Goal: Transaction & Acquisition: Purchase product/service

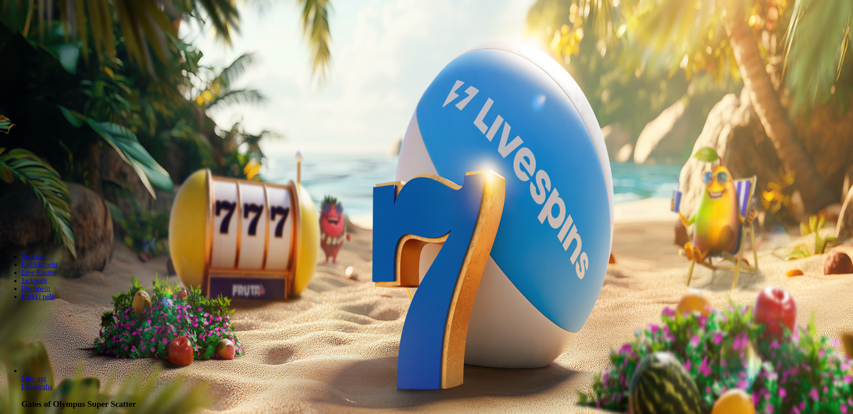
click at [47, 37] on button "Talletus 0.00 €" at bounding box center [26, 32] width 44 height 9
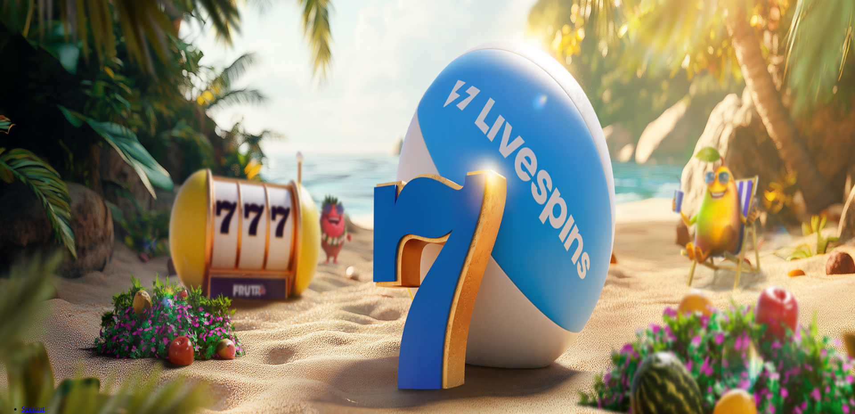
click at [67, 209] on input "***" at bounding box center [35, 213] width 63 height 9
type input "**"
click at [64, 226] on button "TALLETA JA PELAA" at bounding box center [34, 230] width 61 height 9
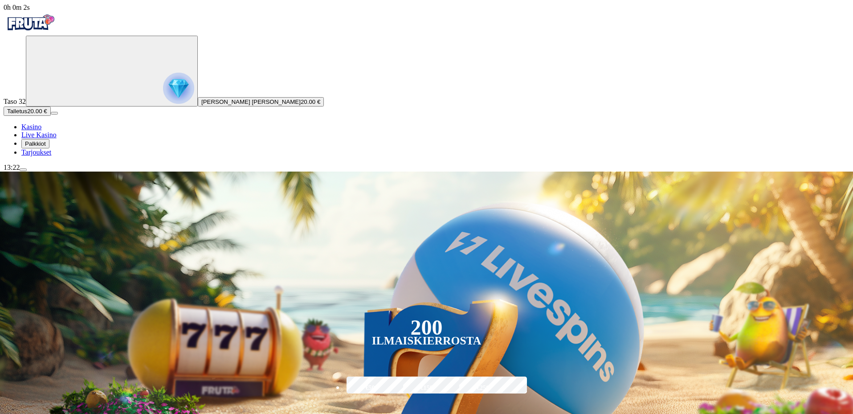
click at [163, 99] on img "Primary" at bounding box center [178, 88] width 31 height 31
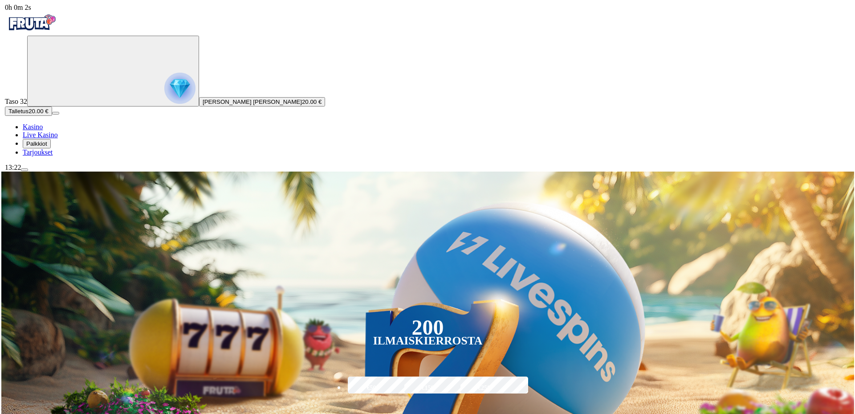
scroll to position [479, 0]
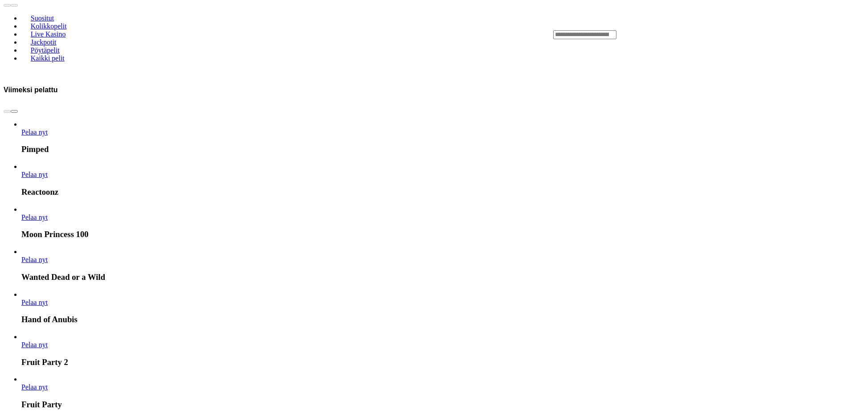
scroll to position [535, 0]
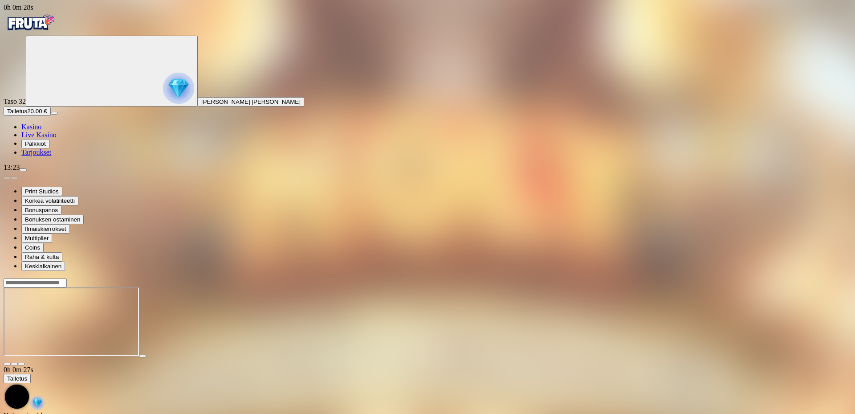
click at [788, 278] on div at bounding box center [428, 322] width 848 height 88
click at [21, 364] on span "fullscreen icon" at bounding box center [21, 364] width 0 height 0
click at [7, 364] on span "close icon" at bounding box center [7, 364] width 0 height 0
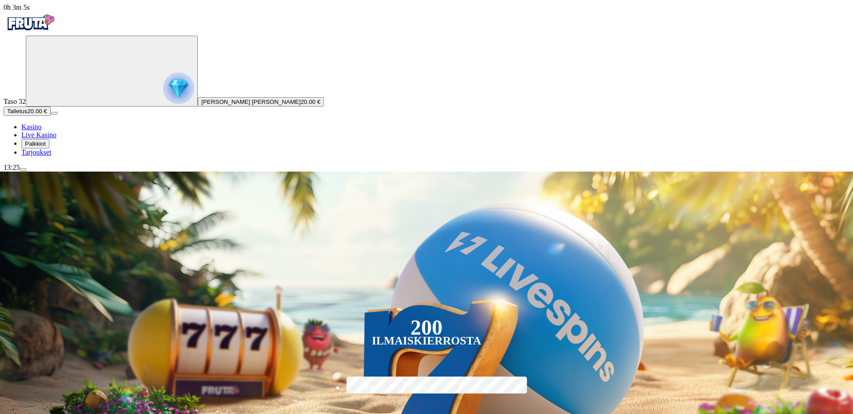
click at [413, 408] on input "***" at bounding box center [378, 420] width 70 height 25
type input "**"
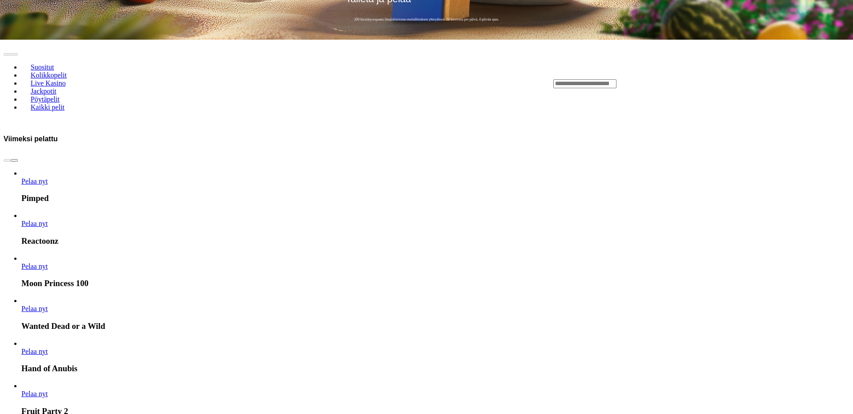
scroll to position [445, 0]
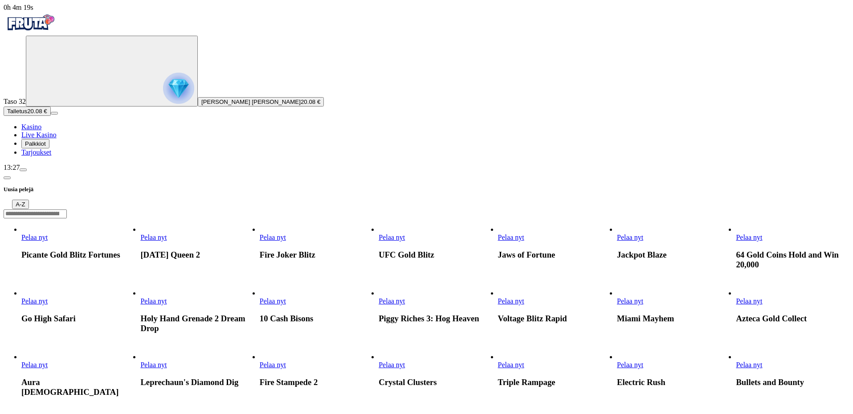
click at [140, 241] on link "Carnival Queen 2" at bounding box center [140, 241] width 0 height 0
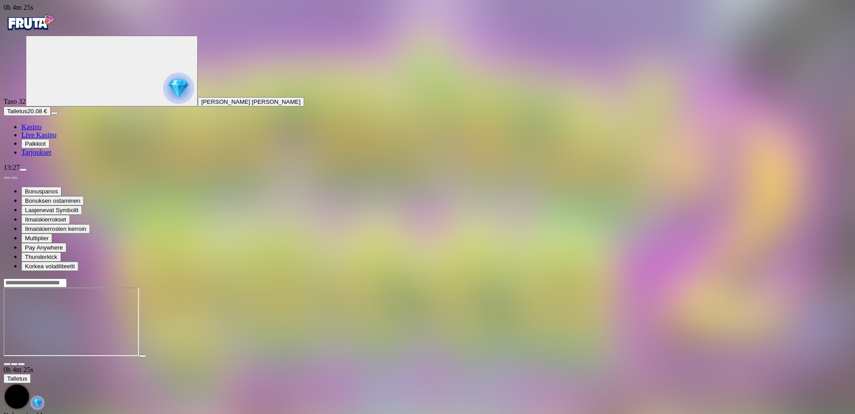
click at [21, 364] on span "fullscreen icon" at bounding box center [21, 364] width 0 height 0
click at [57, 20] on img "Primary" at bounding box center [30, 23] width 53 height 22
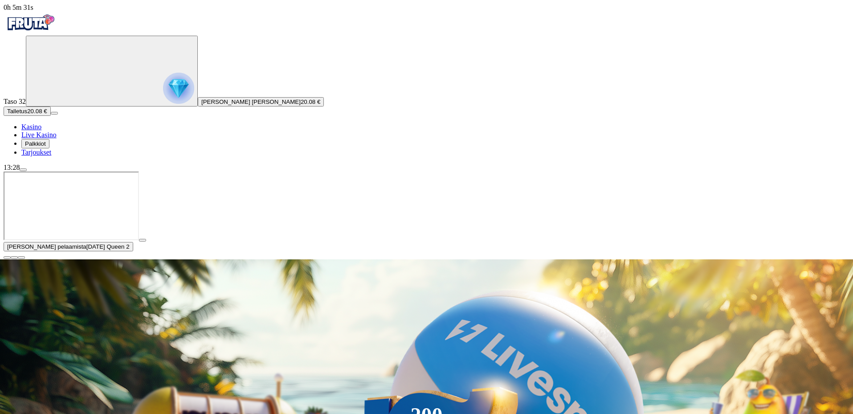
click at [7, 257] on span "close icon" at bounding box center [7, 257] width 0 height 0
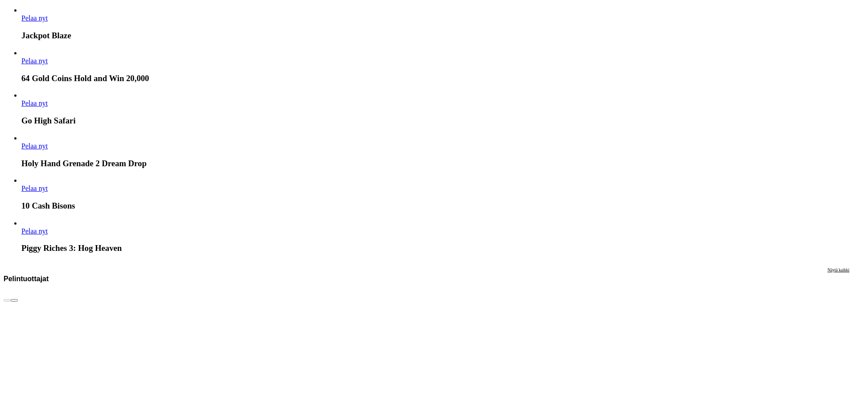
scroll to position [1871, 0]
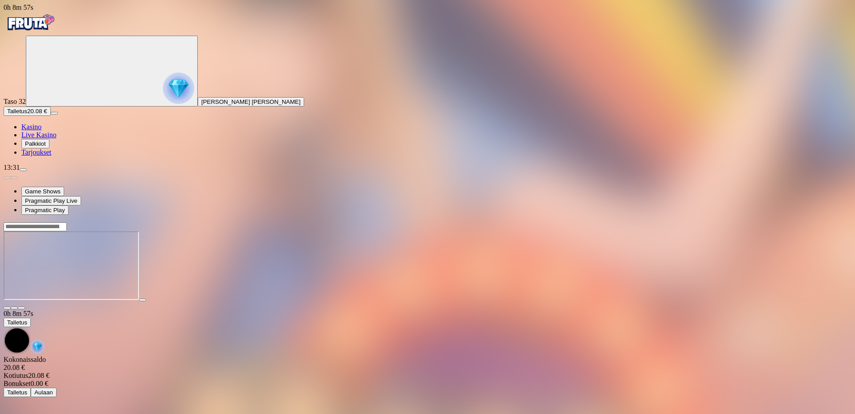
click at [57, 29] on img "Primary" at bounding box center [30, 23] width 53 height 22
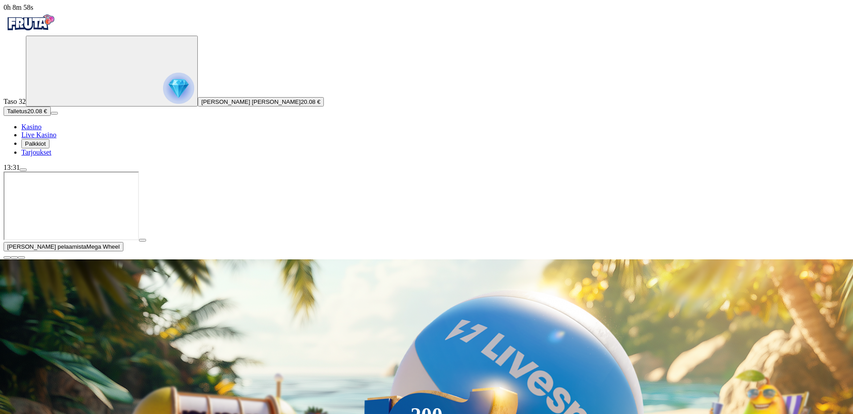
click at [58, 84] on circle "Primary" at bounding box center [96, 70] width 91 height 91
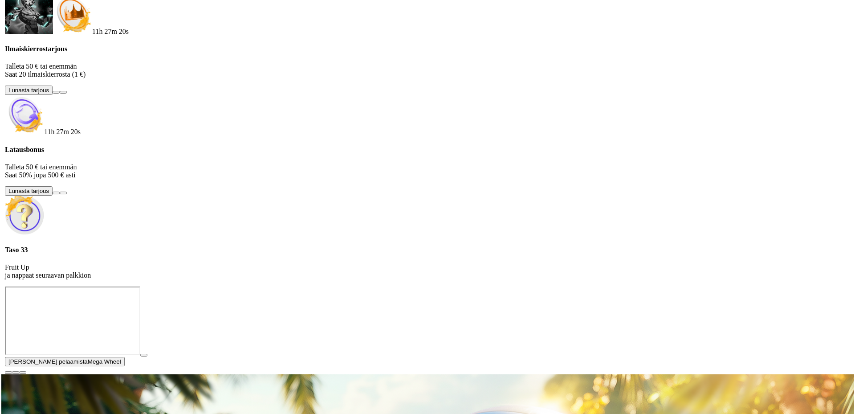
scroll to position [479, 0]
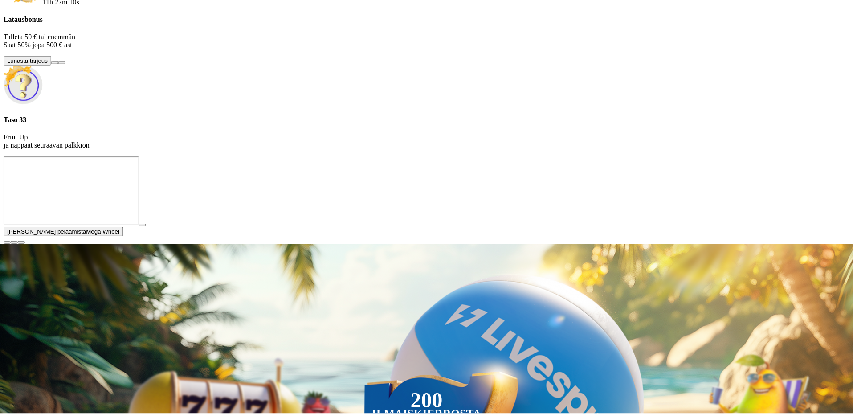
scroll to position [0, 0]
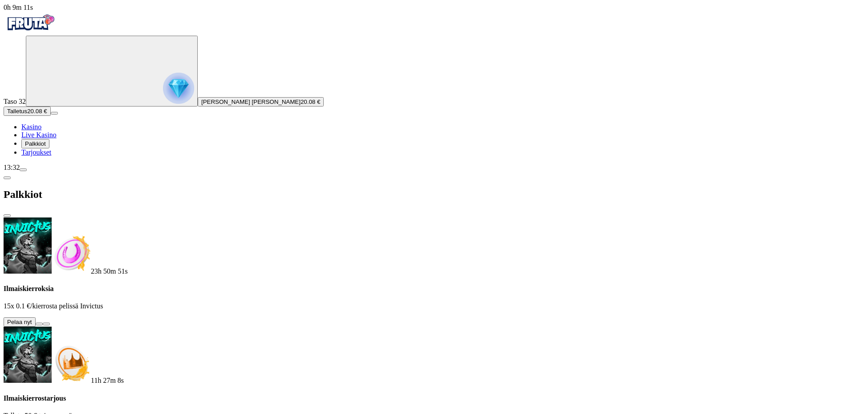
click at [43, 323] on button at bounding box center [39, 324] width 7 height 3
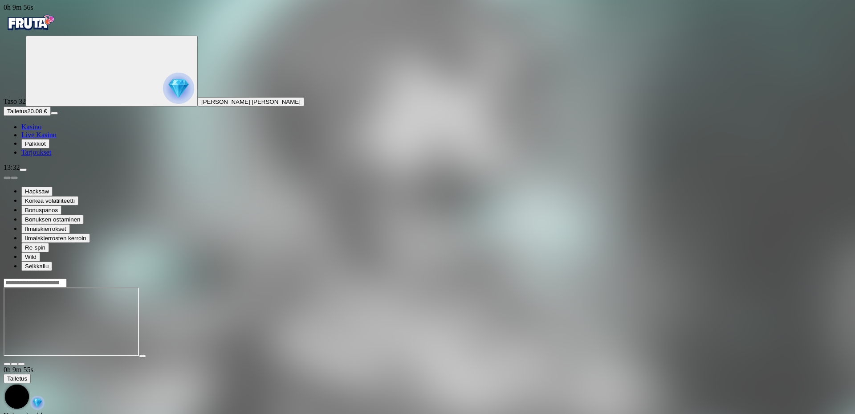
click at [42, 34] on img "Primary" at bounding box center [30, 23] width 53 height 22
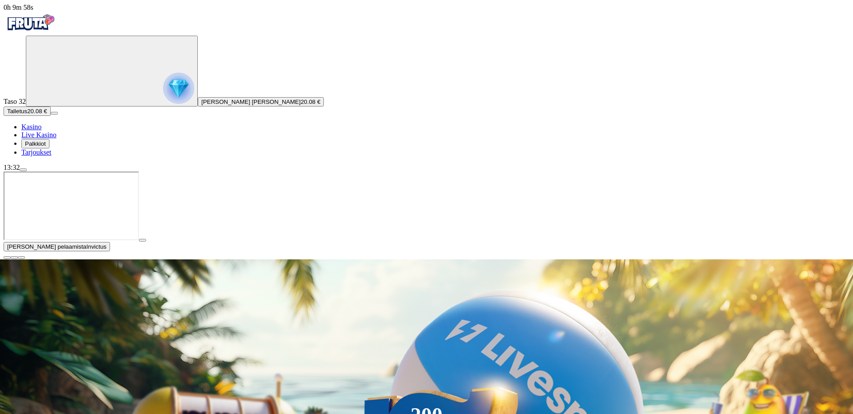
drag, startPoint x: 846, startPoint y: 332, endPoint x: 782, endPoint y: 327, distance: 64.4
click at [11, 259] on button "button" at bounding box center [7, 257] width 7 height 3
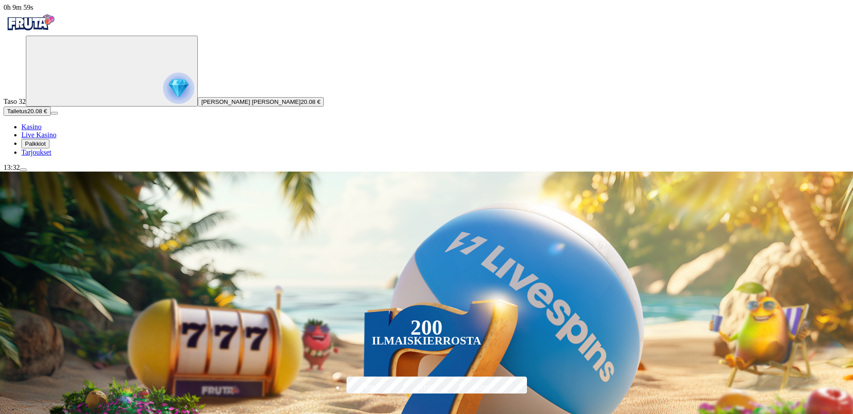
click at [79, 172] on div "13:32" at bounding box center [427, 167] width 846 height 8
click at [23, 170] on span "menu icon" at bounding box center [23, 170] width 0 height 0
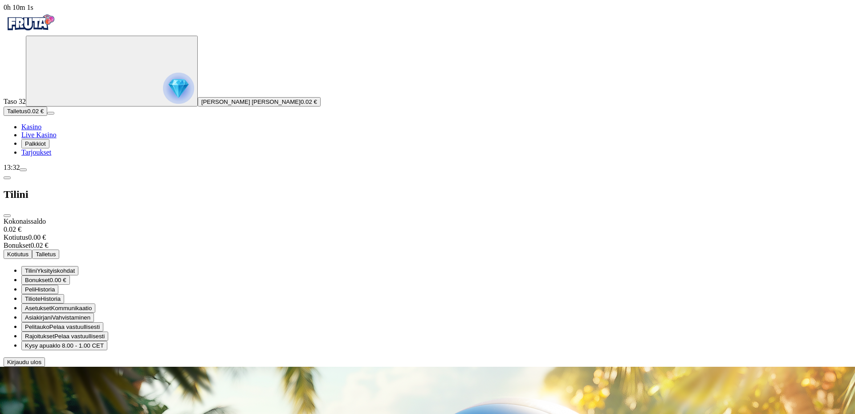
click at [66, 277] on span "0.00 €" at bounding box center [58, 280] width 16 height 7
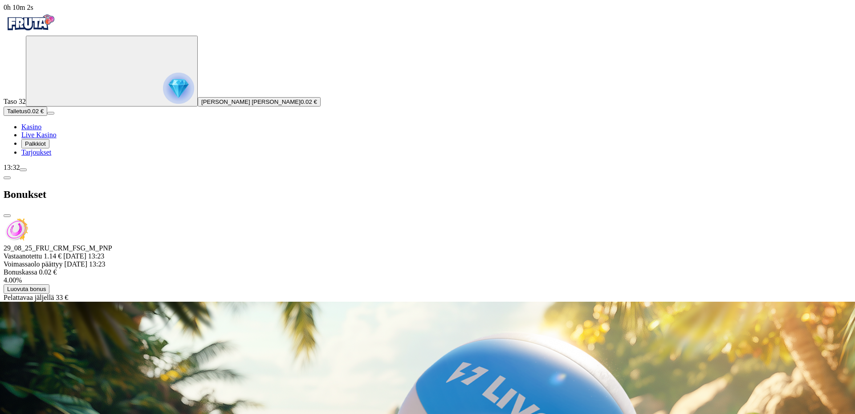
click at [49, 284] on button "Luovuta bonus" at bounding box center [27, 288] width 46 height 9
click at [279, 348] on button "Luovuta bonus" at bounding box center [302, 352] width 46 height 9
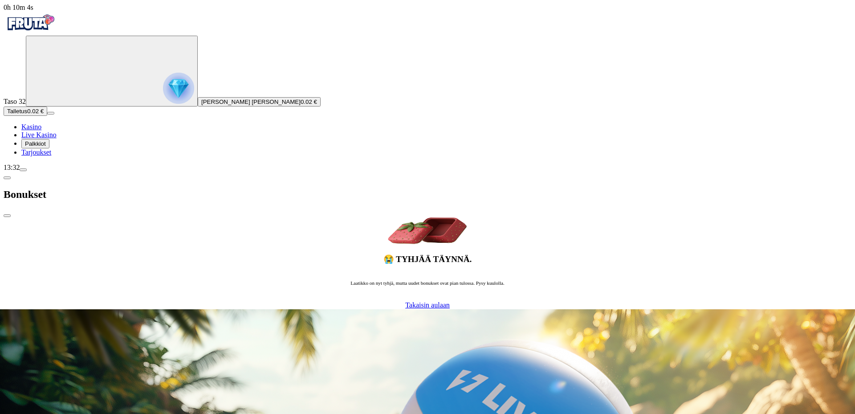
click at [7, 216] on span "close icon" at bounding box center [7, 216] width 0 height 0
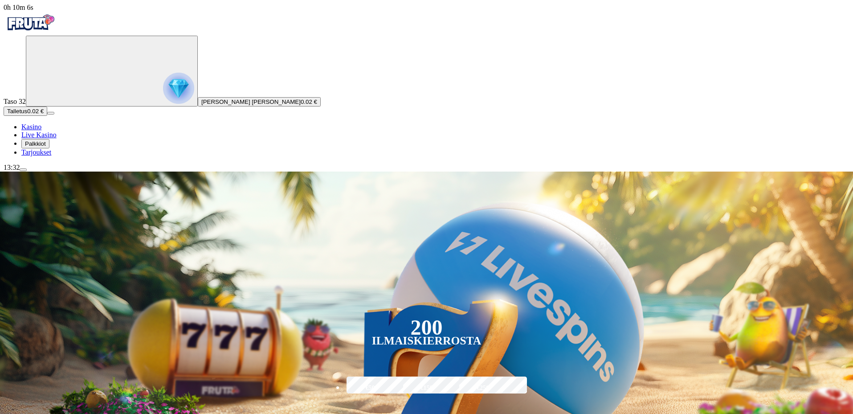
click at [413, 408] on input "***" at bounding box center [378, 420] width 70 height 25
type input "**"
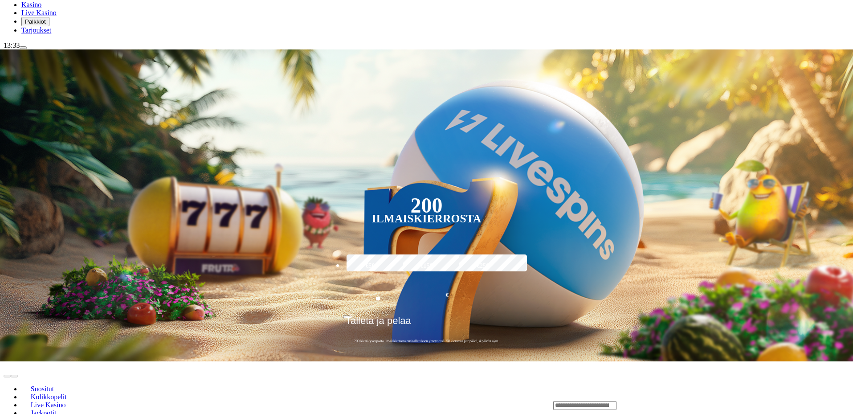
scroll to position [134, 0]
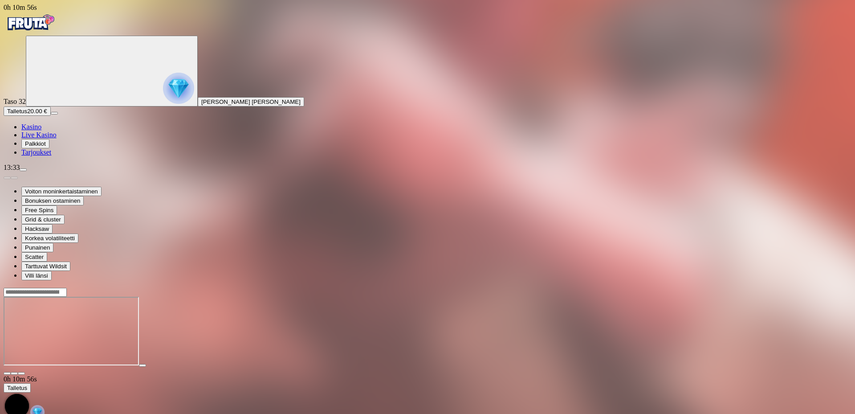
click at [57, 29] on img "Primary" at bounding box center [30, 23] width 53 height 22
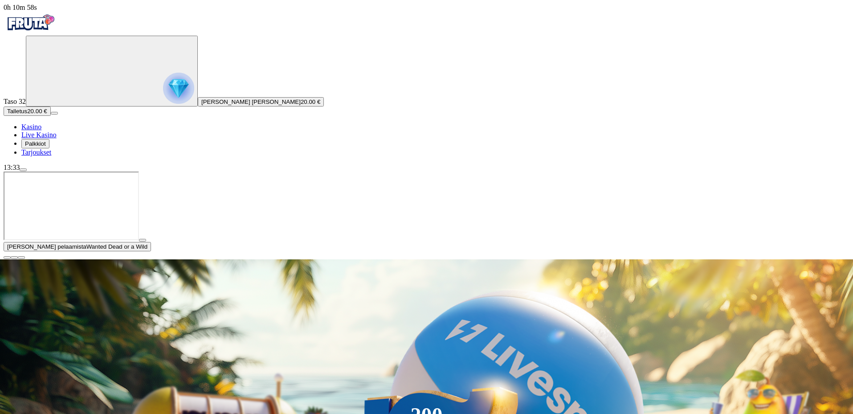
click at [7, 257] on span "close icon" at bounding box center [7, 257] width 0 height 0
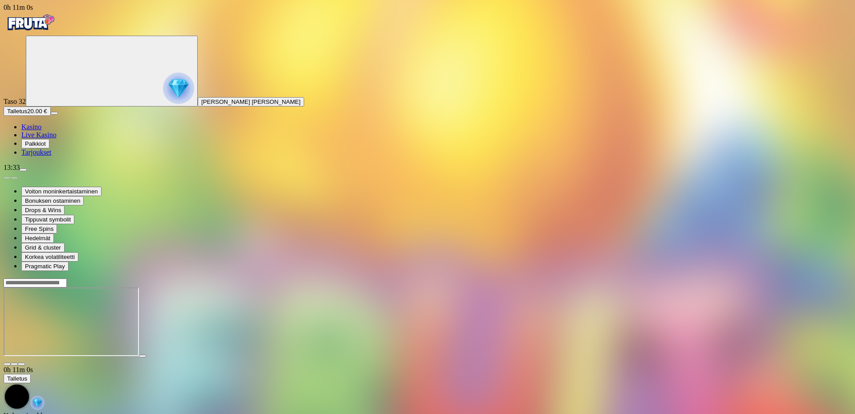
click at [21, 364] on span "fullscreen icon" at bounding box center [21, 364] width 0 height 0
click at [30, 30] on img "Primary" at bounding box center [30, 23] width 53 height 22
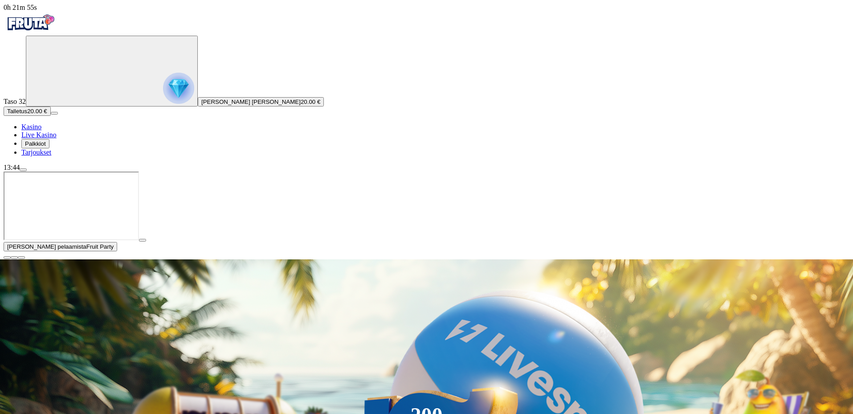
click at [7, 257] on span "close icon" at bounding box center [7, 257] width 0 height 0
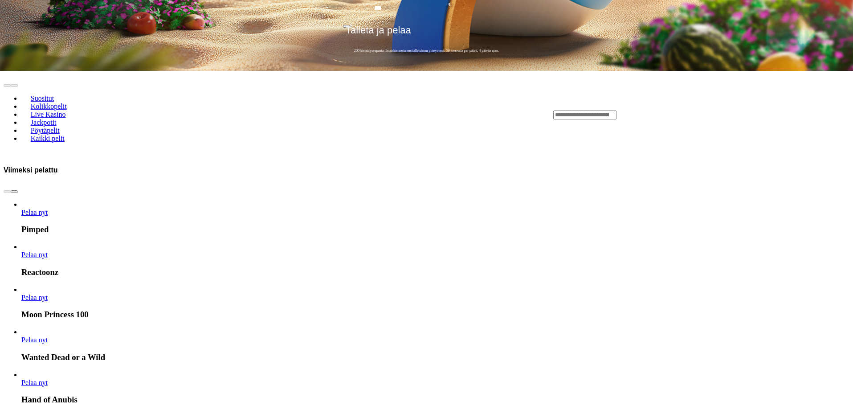
scroll to position [356, 0]
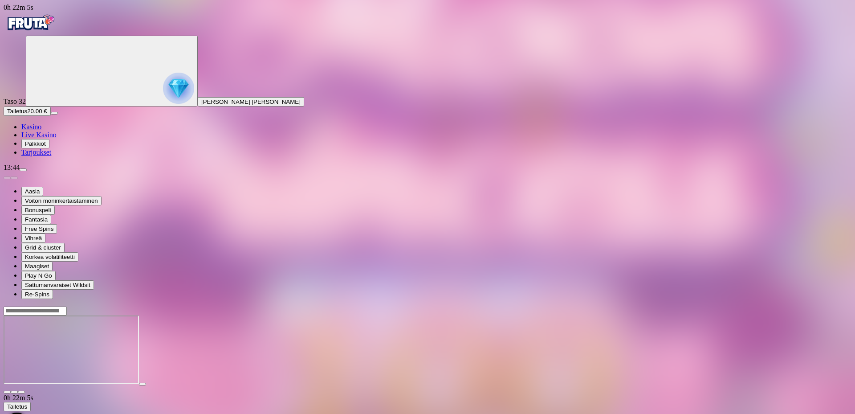
click at [21, 392] on span "fullscreen icon" at bounding box center [21, 392] width 0 height 0
click at [57, 27] on img "Primary" at bounding box center [30, 23] width 53 height 22
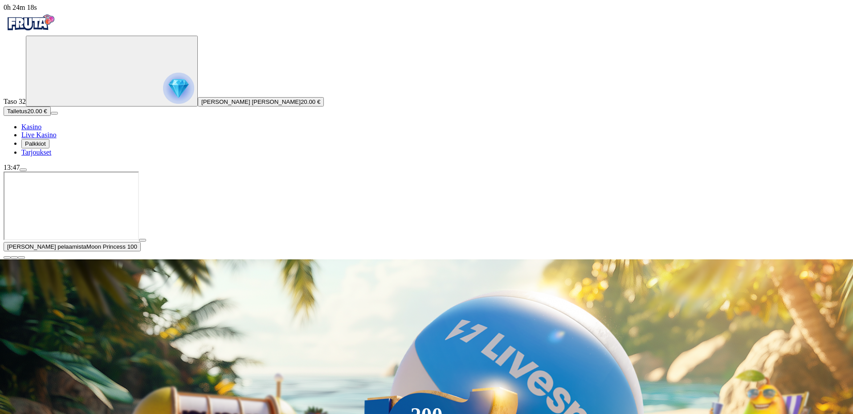
click at [11, 259] on button "button" at bounding box center [7, 257] width 7 height 3
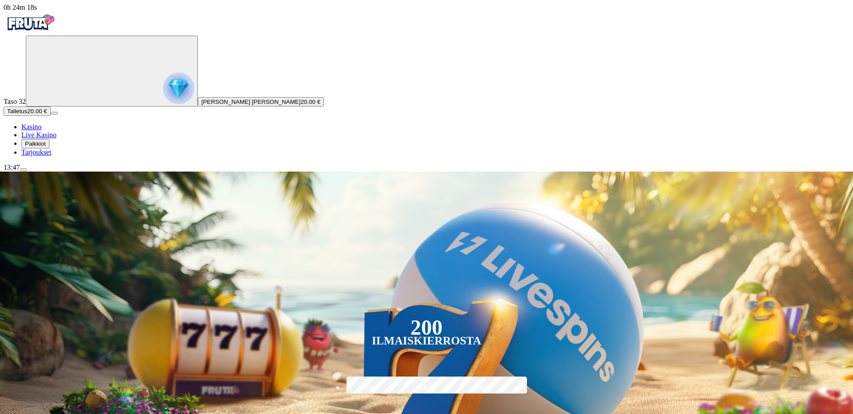
scroll to position [223, 0]
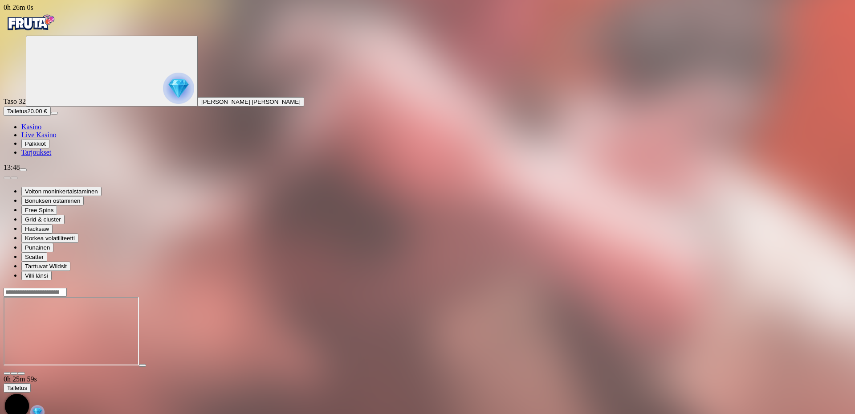
click at [56, 31] on img "Primary" at bounding box center [30, 23] width 53 height 22
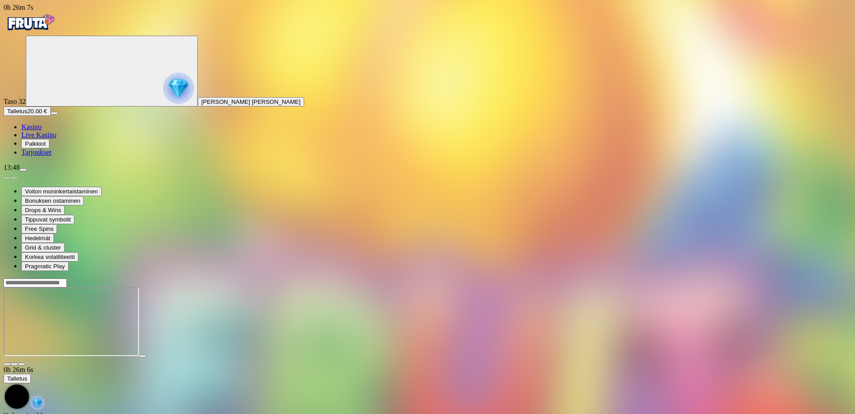
click at [21, 364] on span "fullscreen icon" at bounding box center [21, 364] width 0 height 0
click at [57, 33] on img "Primary" at bounding box center [30, 23] width 53 height 22
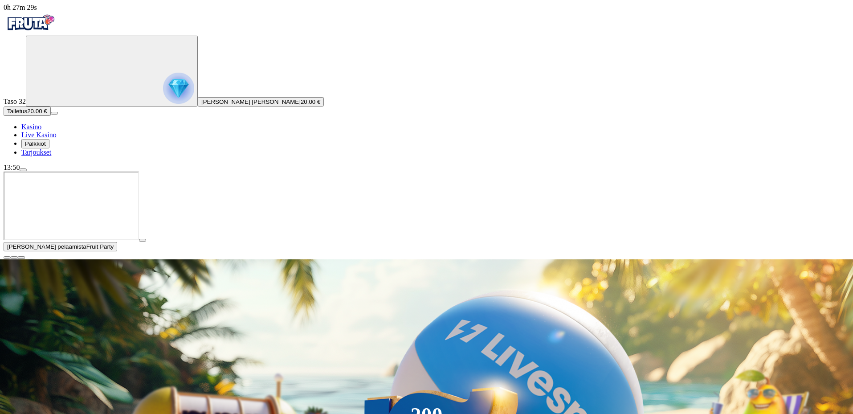
drag, startPoint x: 476, startPoint y: 205, endPoint x: 487, endPoint y: 205, distance: 11.1
type input "**"
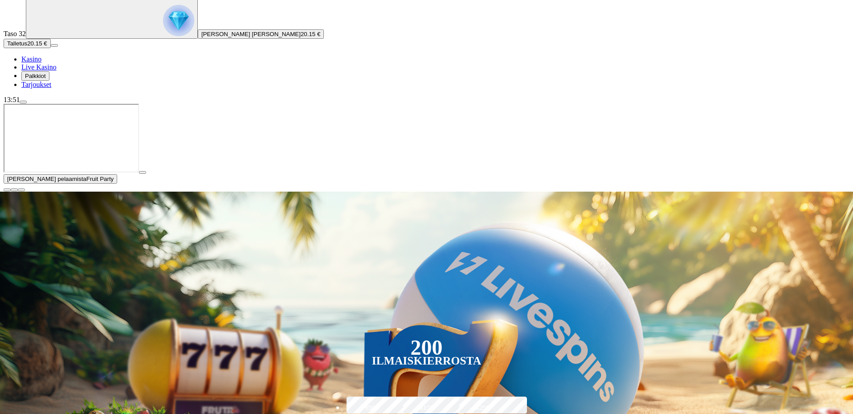
scroll to position [89, 0]
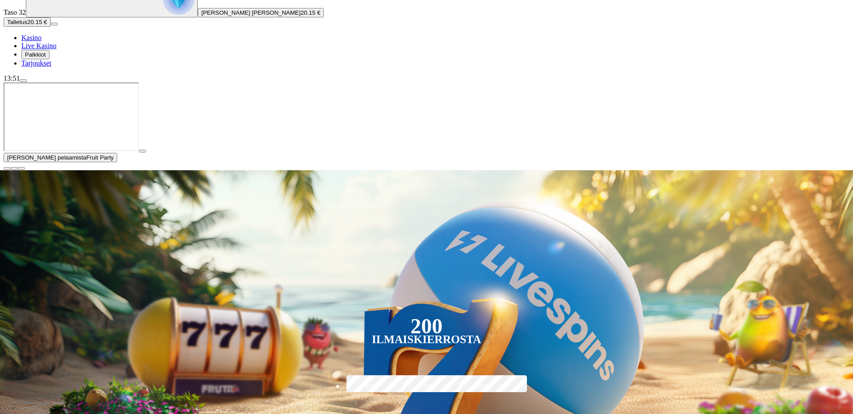
click at [143, 151] on span "play icon" at bounding box center [143, 151] width 0 height 0
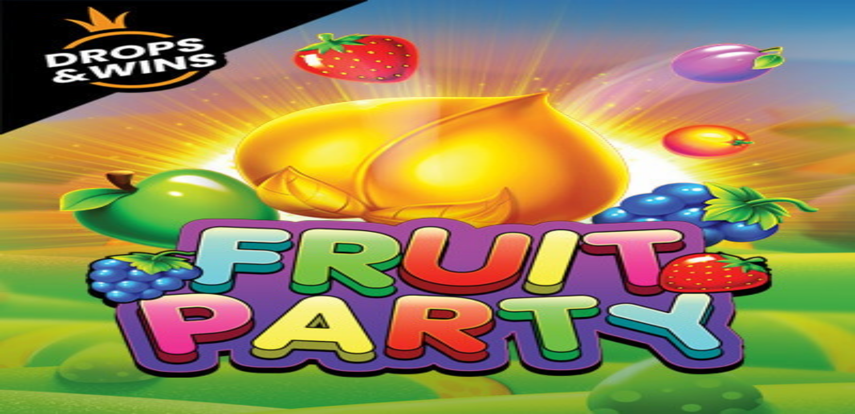
click at [21, 364] on span "fullscreen icon" at bounding box center [21, 364] width 0 height 0
click at [47, 27] on img "Primary" at bounding box center [30, 23] width 53 height 22
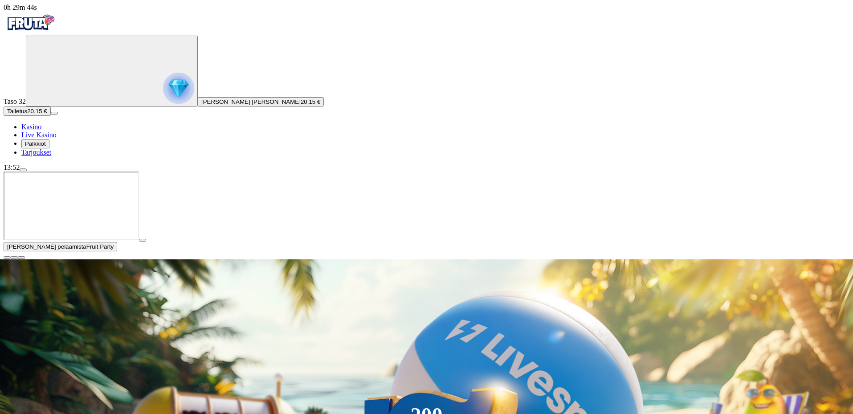
click at [11, 259] on button "button" at bounding box center [7, 257] width 7 height 3
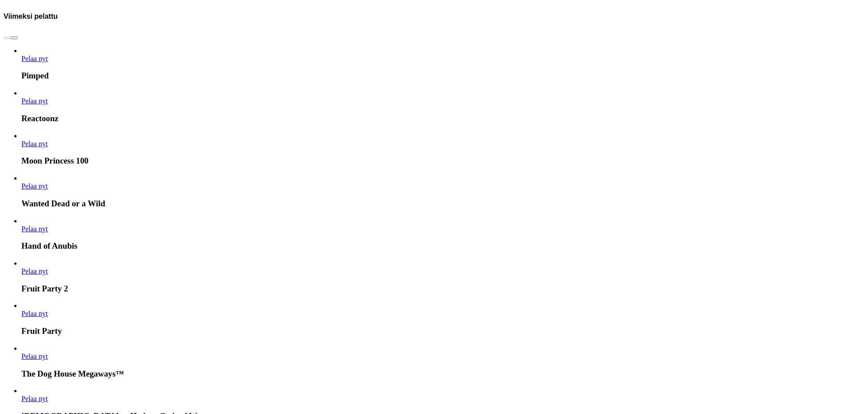
scroll to position [490, 0]
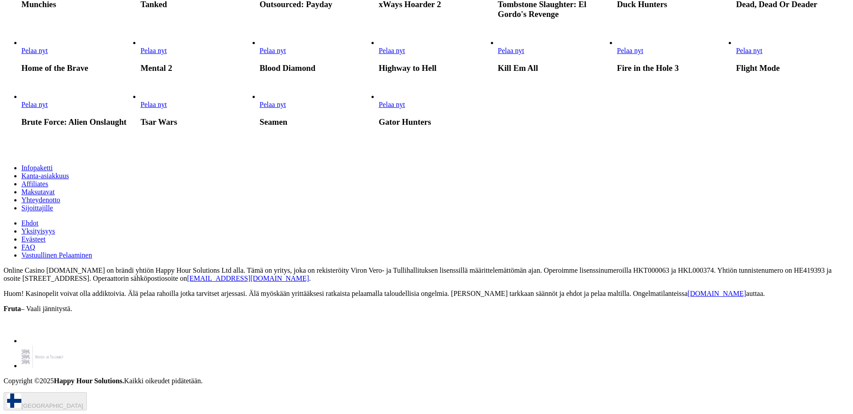
scroll to position [1648, 0]
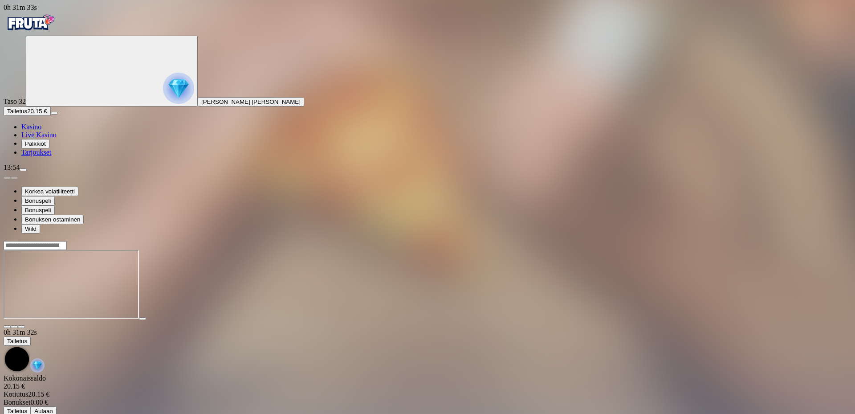
click at [55, 20] on img "Primary" at bounding box center [30, 23] width 53 height 22
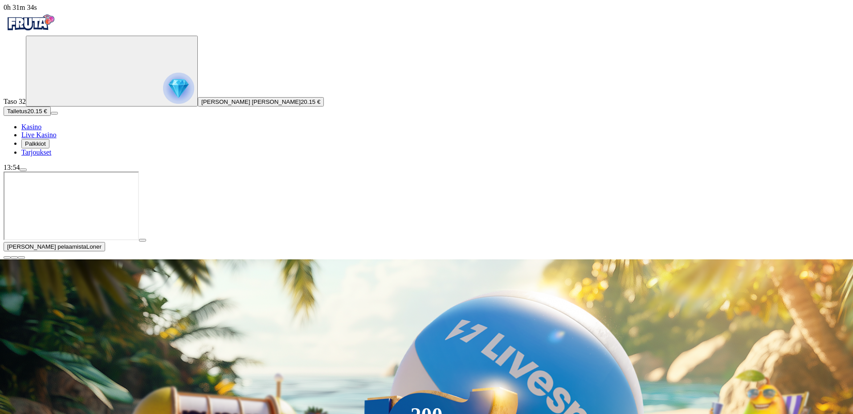
click at [11, 259] on button "button" at bounding box center [7, 257] width 7 height 3
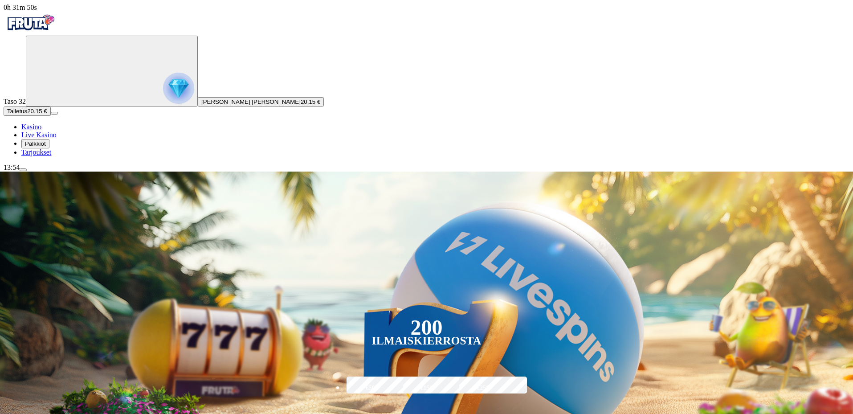
click at [163, 94] on img "Primary" at bounding box center [178, 88] width 31 height 31
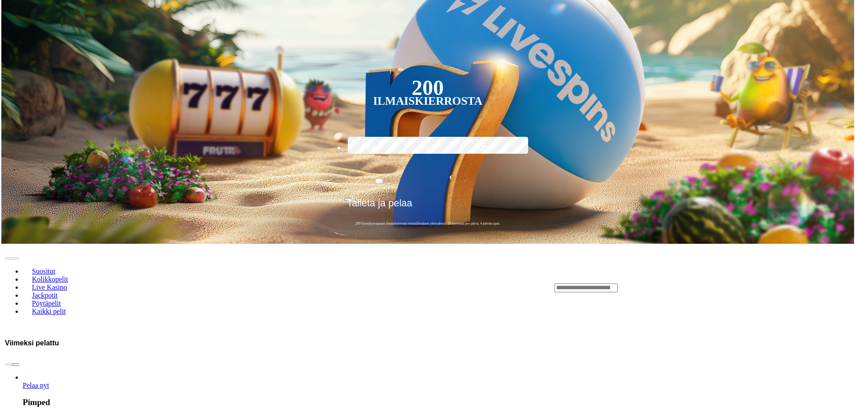
scroll to position [479, 0]
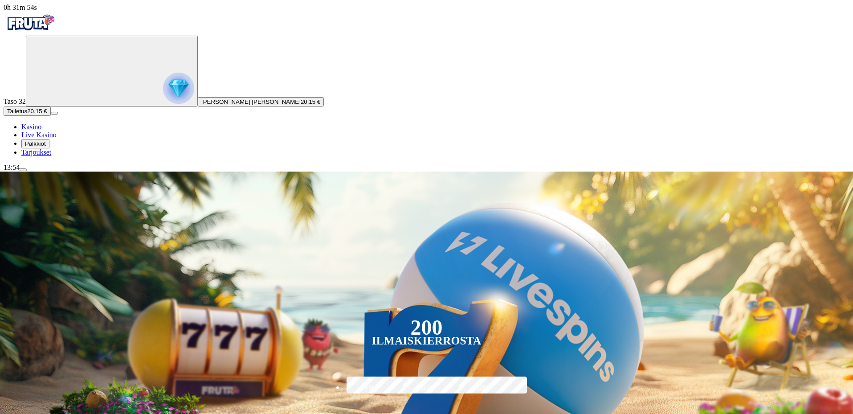
click at [413, 408] on input "***" at bounding box center [378, 420] width 70 height 25
type input "**"
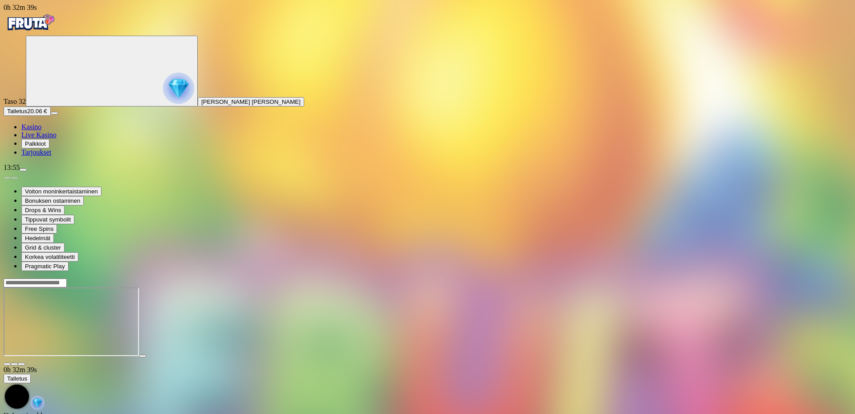
click at [21, 364] on span "fullscreen icon" at bounding box center [21, 364] width 0 height 0
click at [25, 363] on button "button" at bounding box center [21, 364] width 7 height 3
click at [42, 34] on img "Primary" at bounding box center [30, 23] width 53 height 22
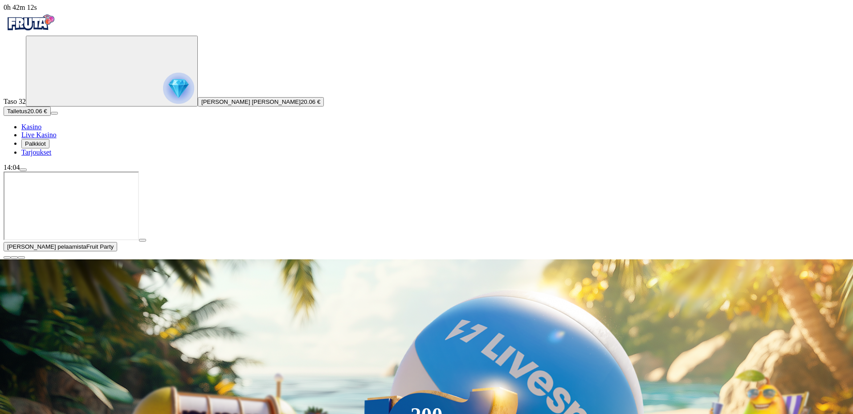
click at [7, 257] on span "close icon" at bounding box center [7, 257] width 0 height 0
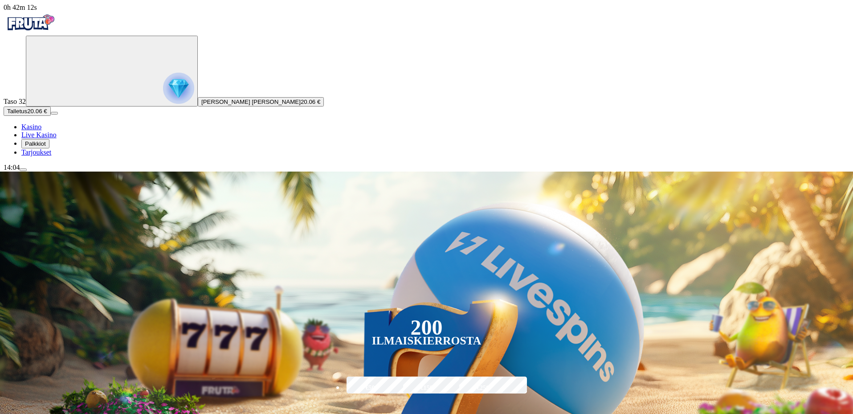
click at [42, 63] on div "Taso 32 [PERSON_NAME] [PERSON_NAME] 20.06 €" at bounding box center [427, 71] width 846 height 71
click at [163, 104] on img "Primary" at bounding box center [178, 88] width 31 height 31
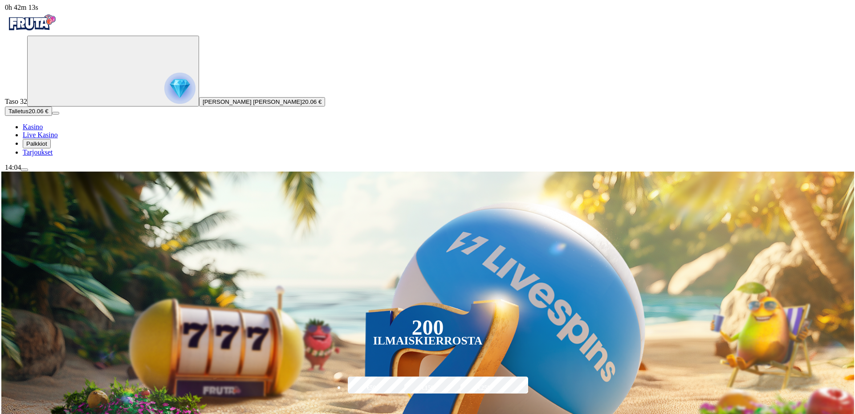
scroll to position [479, 0]
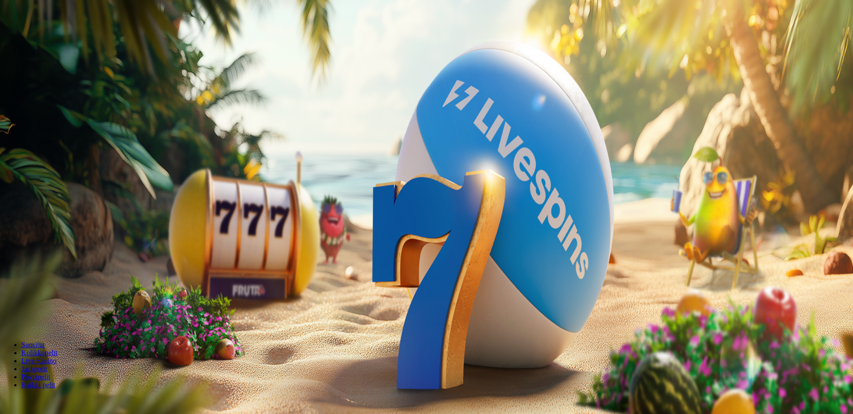
click at [47, 116] on button "Talletus 0.15 €" at bounding box center [26, 110] width 44 height 9
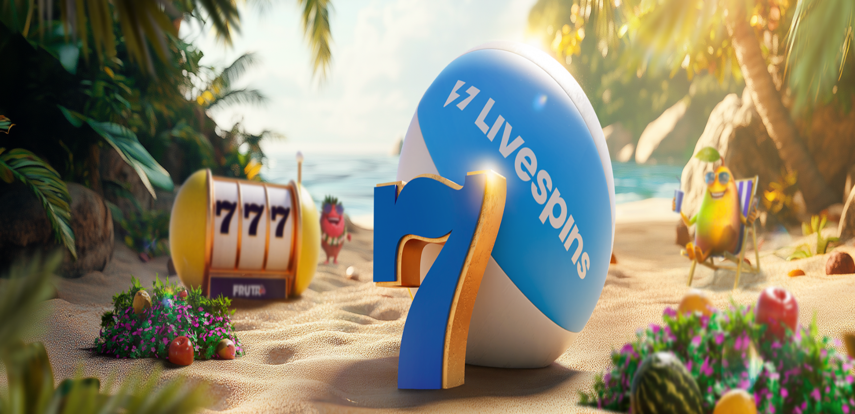
click at [7, 216] on span "close icon" at bounding box center [7, 216] width 0 height 0
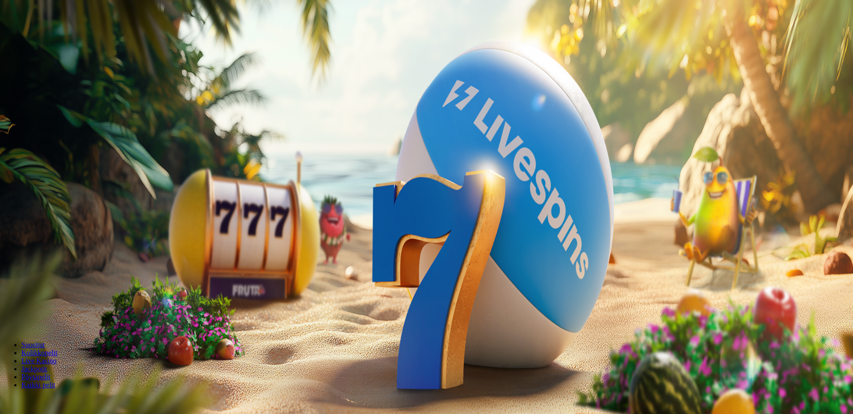
click at [67, 291] on input "***" at bounding box center [35, 295] width 63 height 9
type input "**"
click at [47, 318] on span "Talleta ja pelaa" at bounding box center [27, 321] width 40 height 7
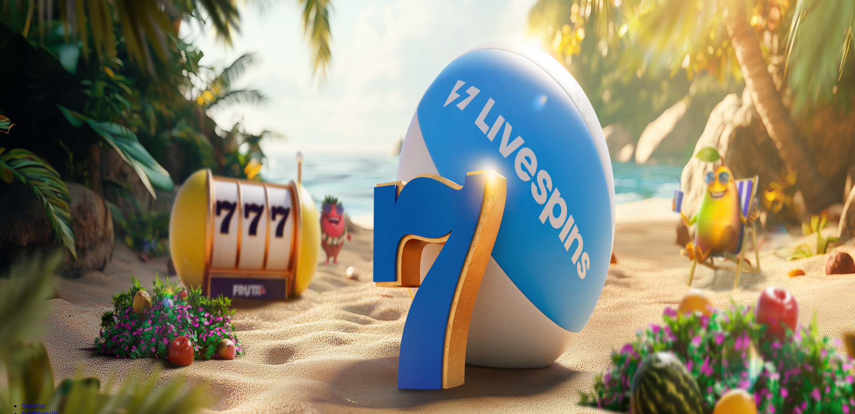
click at [455, 240] on div at bounding box center [428, 240] width 848 height 0
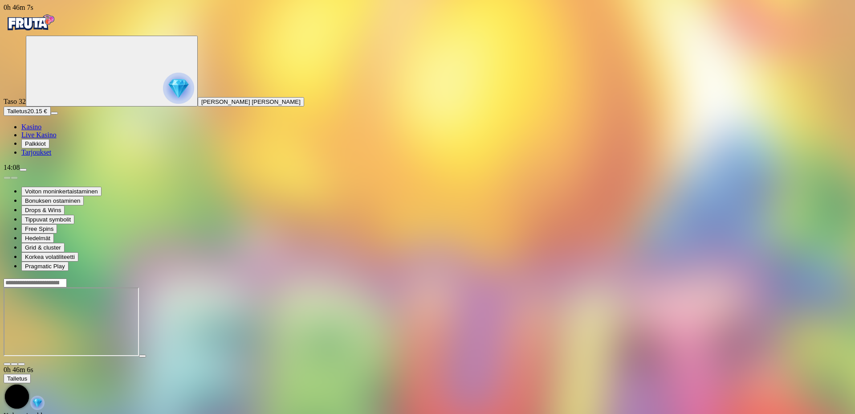
click at [793, 278] on div at bounding box center [428, 322] width 848 height 88
click at [21, 364] on span "fullscreen icon" at bounding box center [21, 364] width 0 height 0
click at [598, 278] on header at bounding box center [428, 282] width 848 height 9
click at [67, 278] on input "Search" at bounding box center [35, 282] width 63 height 9
type input "****"
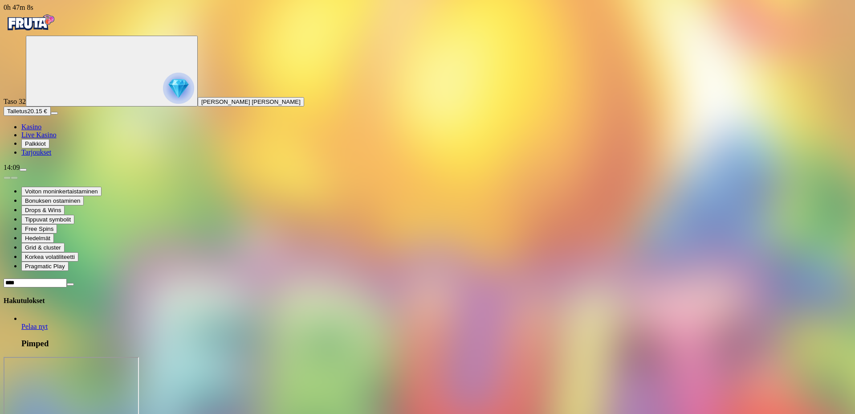
click at [48, 323] on link "Pelaa nyt" at bounding box center [34, 327] width 26 height 8
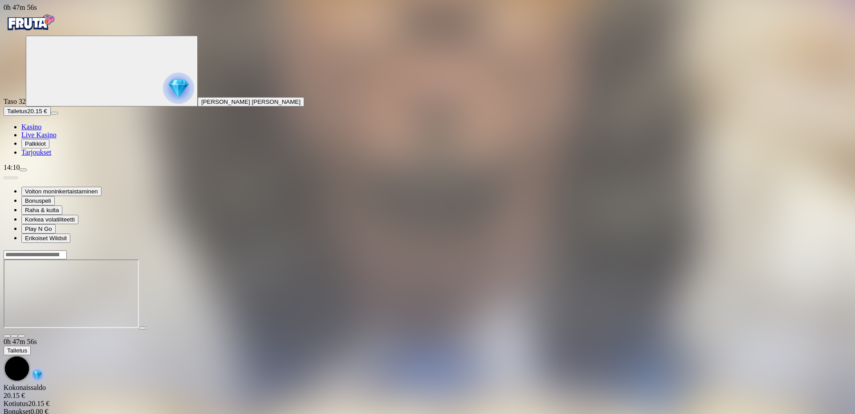
click at [57, 34] on img "Primary" at bounding box center [30, 23] width 53 height 22
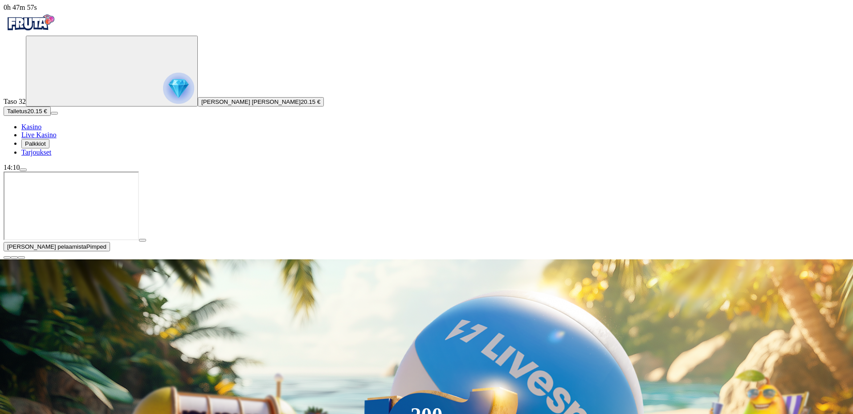
click at [163, 98] on img "Primary" at bounding box center [178, 88] width 31 height 31
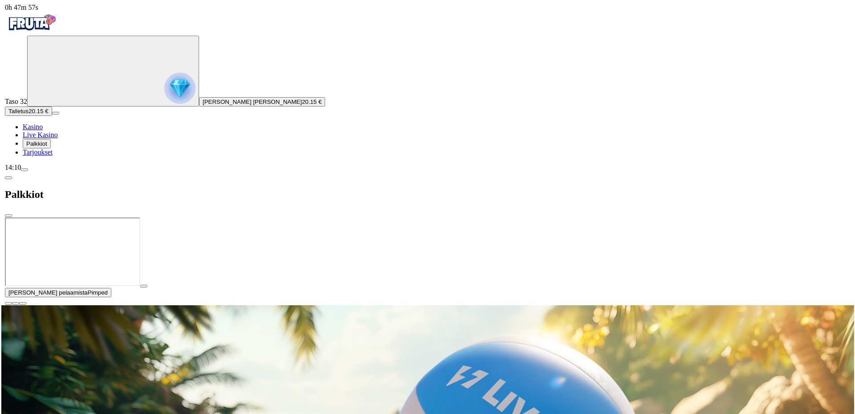
scroll to position [479, 0]
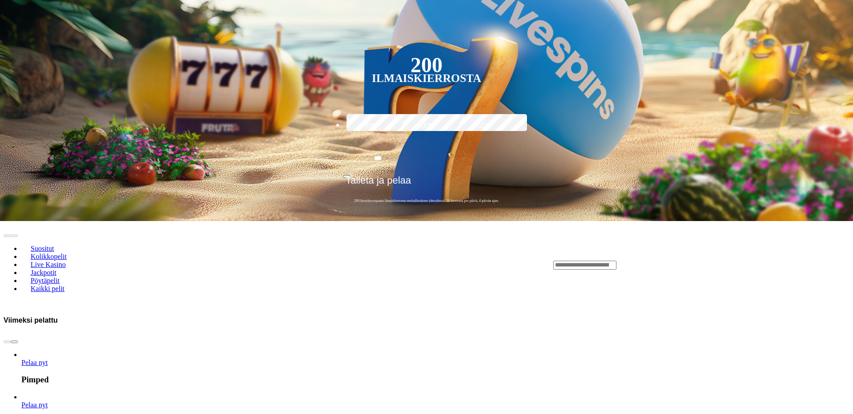
scroll to position [356, 0]
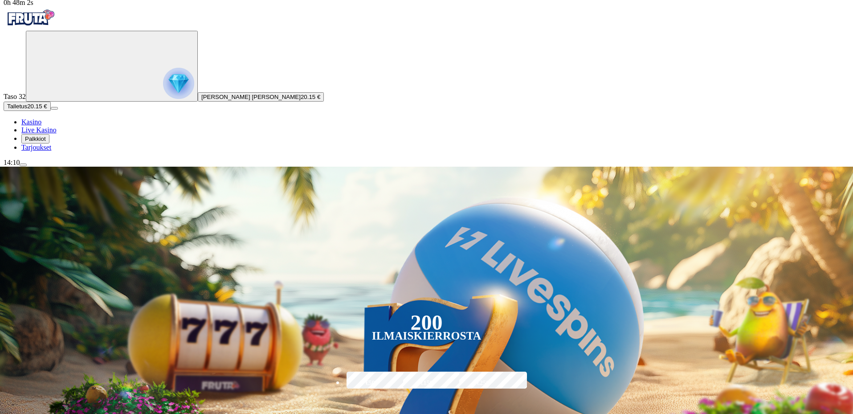
scroll to position [0, 0]
